Goal: Information Seeking & Learning: Learn about a topic

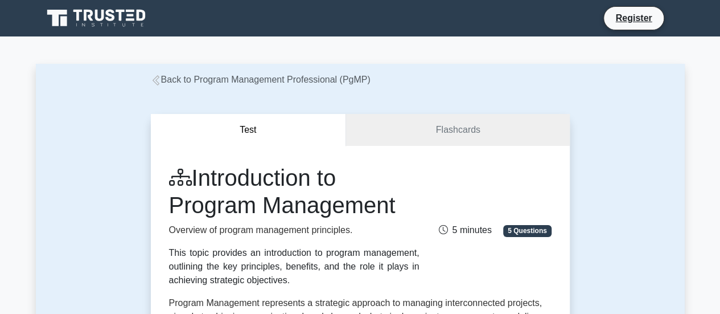
click at [236, 81] on link "Back to Program Management Professional (PgMP)" at bounding box center [261, 80] width 220 height 10
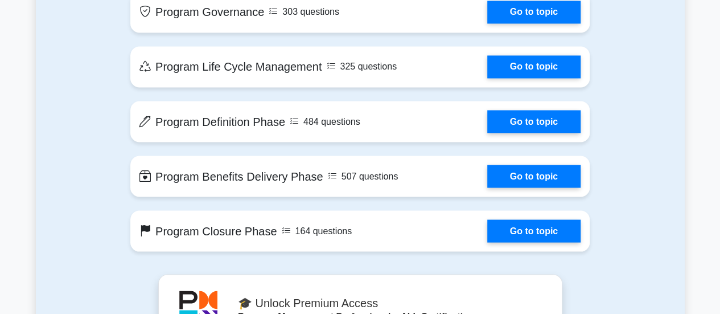
scroll to position [975, 0]
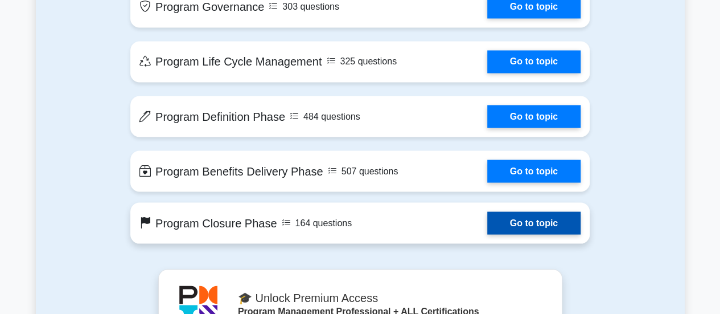
click at [552, 221] on link "Go to topic" at bounding box center [533, 222] width 93 height 23
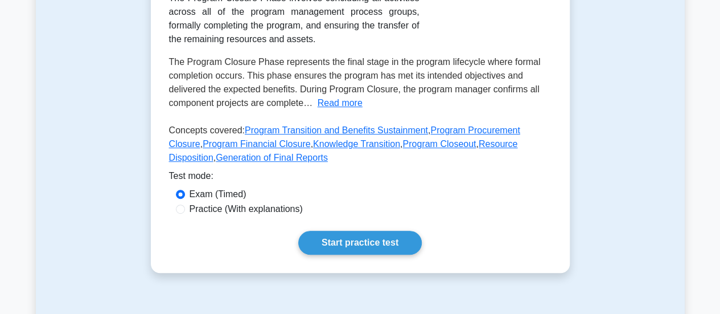
scroll to position [257, 0]
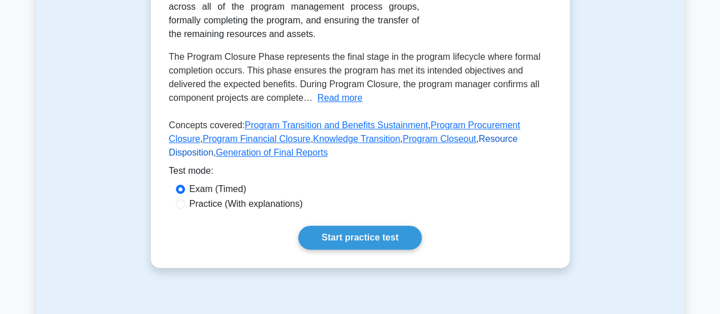
click at [460, 143] on link "Resource Disposition" at bounding box center [343, 145] width 349 height 23
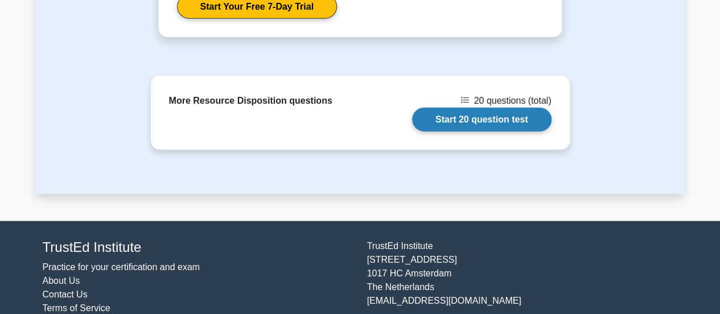
scroll to position [1474, 0]
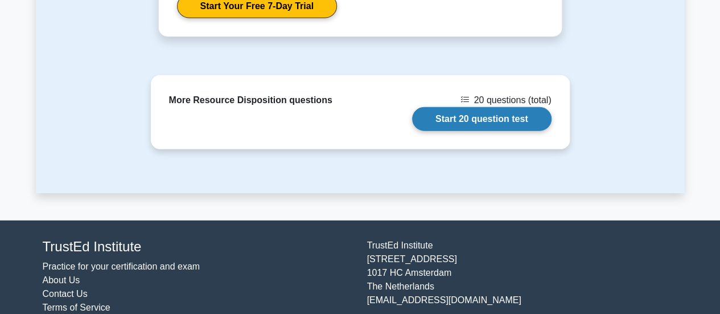
click at [450, 120] on link "Start 20 question test" at bounding box center [481, 119] width 139 height 24
